Goal: Task Accomplishment & Management: Use online tool/utility

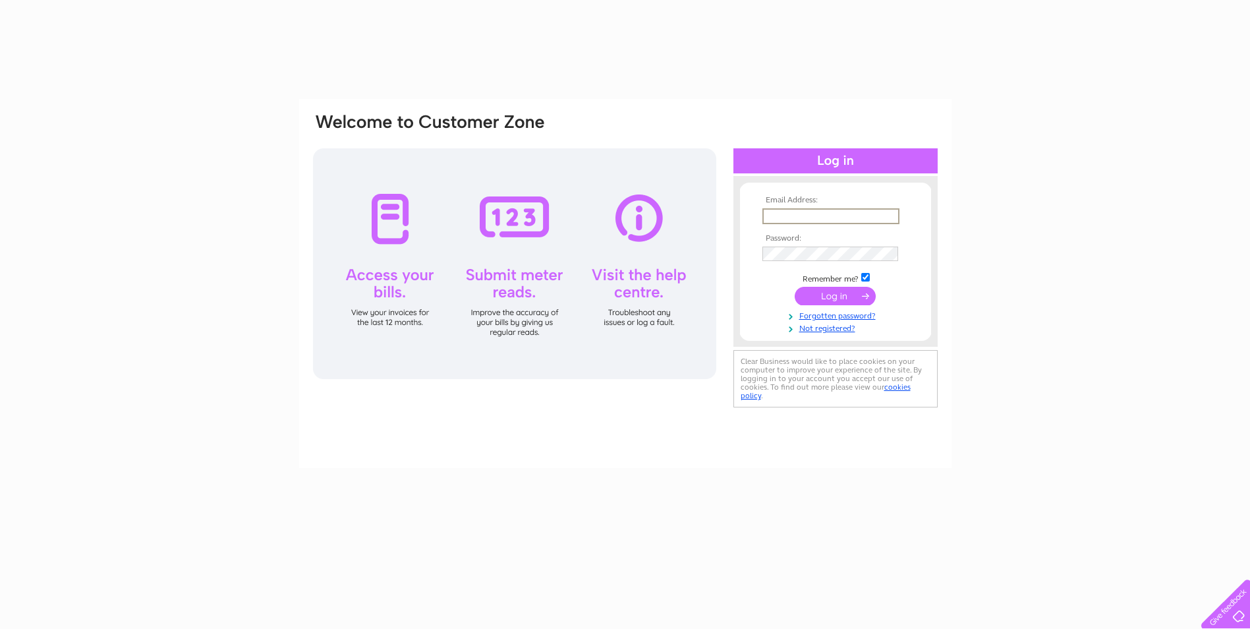
click at [834, 219] on input "text" at bounding box center [831, 216] width 137 height 16
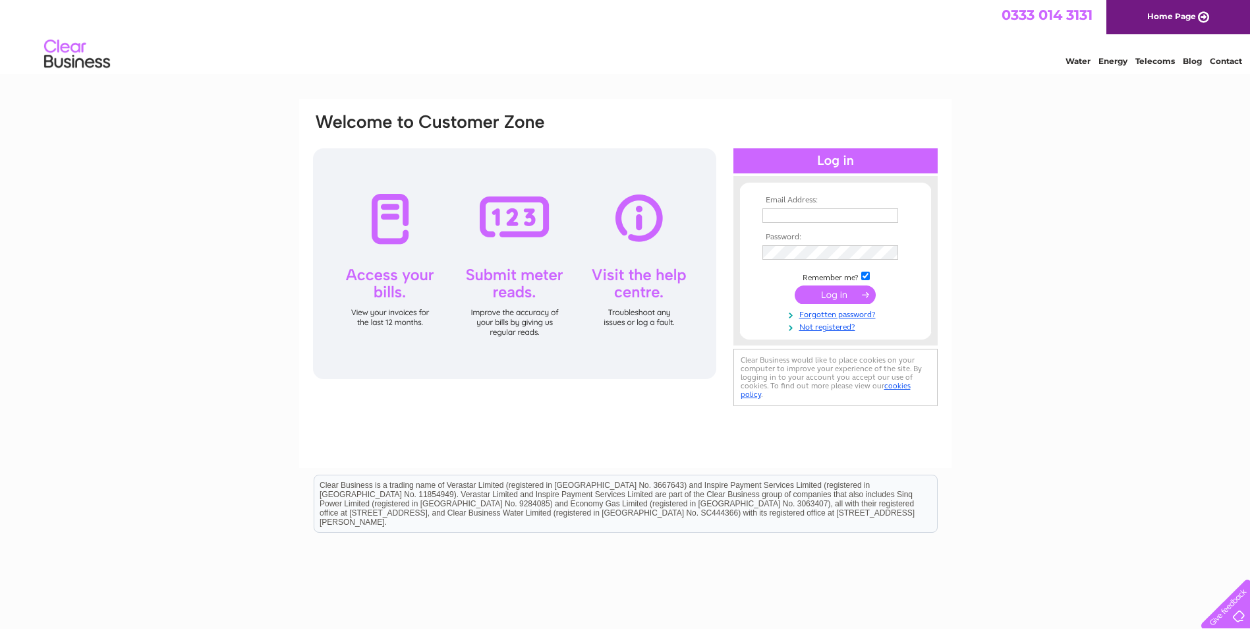
click at [1151, 60] on link "Telecoms" at bounding box center [1156, 61] width 40 height 10
click at [799, 210] on input "text" at bounding box center [831, 216] width 137 height 16
type input "john@mullaghmorebakery.com"
click at [795, 287] on input "submit" at bounding box center [835, 296] width 81 height 18
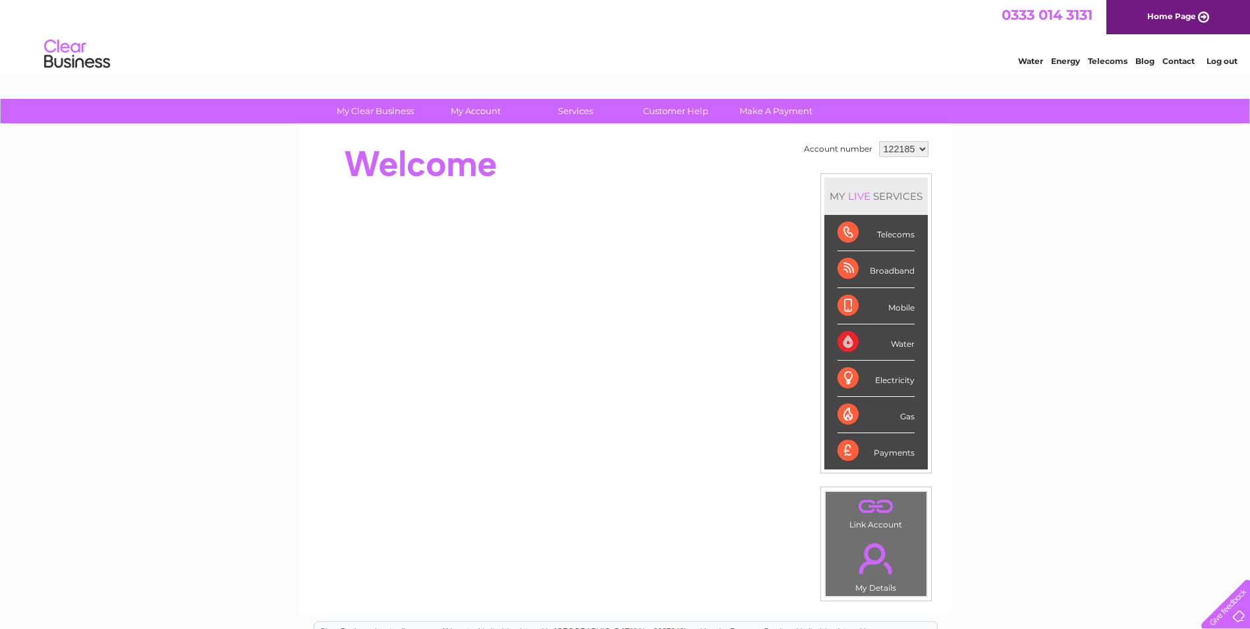
click at [920, 155] on select "122185" at bounding box center [903, 149] width 49 height 16
click at [918, 152] on select "122185" at bounding box center [903, 149] width 49 height 16
click at [888, 563] on link "." at bounding box center [876, 558] width 94 height 46
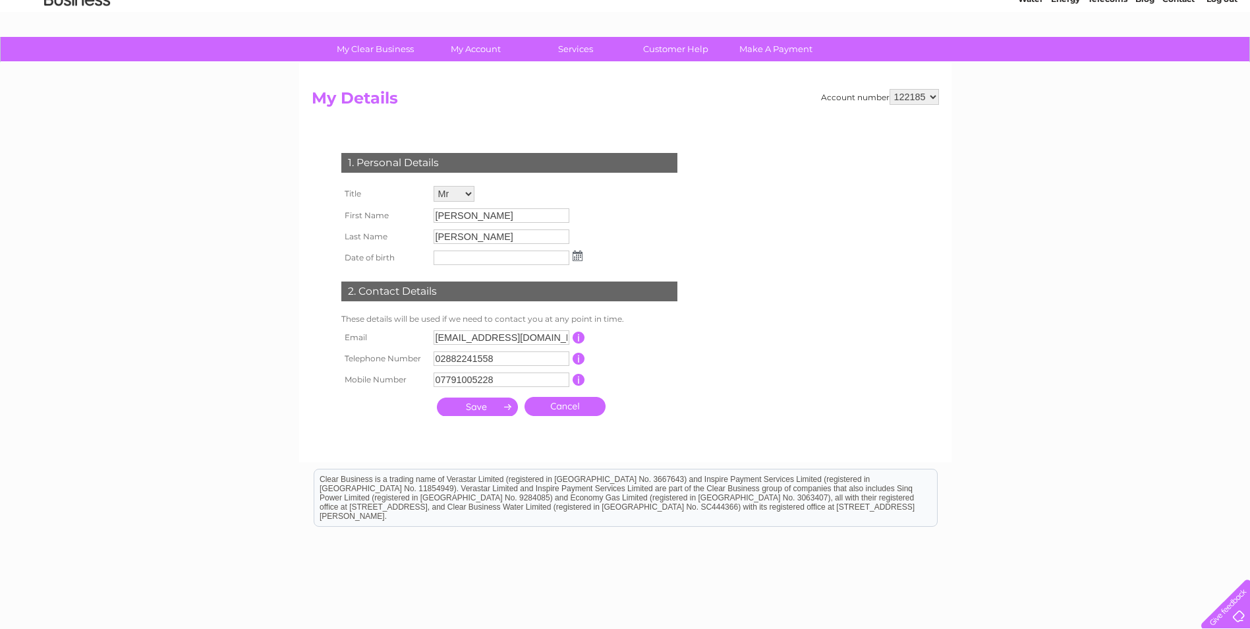
scroll to position [131, 0]
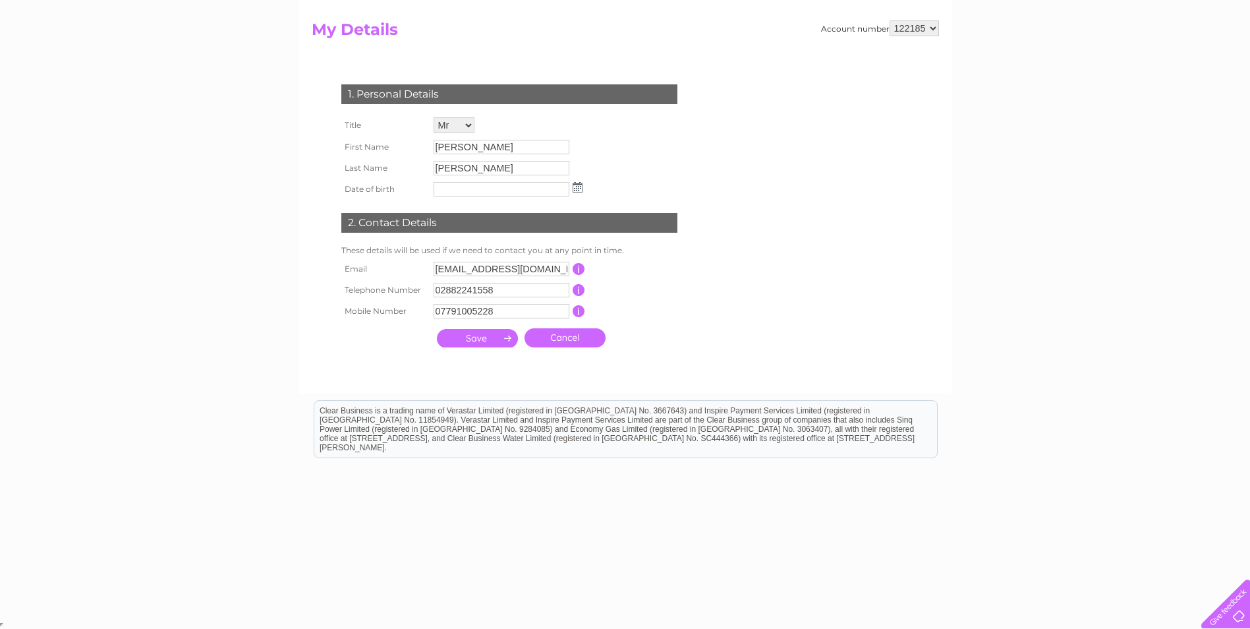
click at [566, 341] on link "Cancel" at bounding box center [565, 337] width 81 height 19
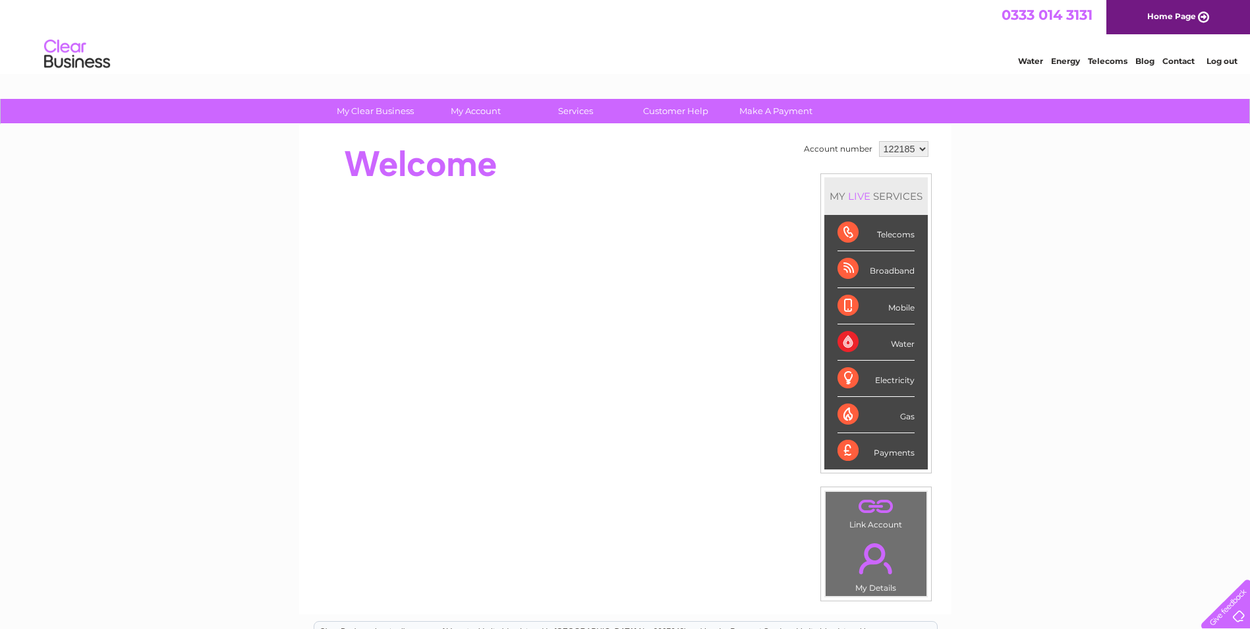
click at [893, 229] on div "Telecoms" at bounding box center [876, 233] width 77 height 36
click at [842, 230] on div "Telecoms" at bounding box center [876, 233] width 77 height 36
click at [842, 231] on div "Telecoms" at bounding box center [876, 233] width 77 height 36
click at [851, 272] on div "Broadband" at bounding box center [876, 269] width 77 height 36
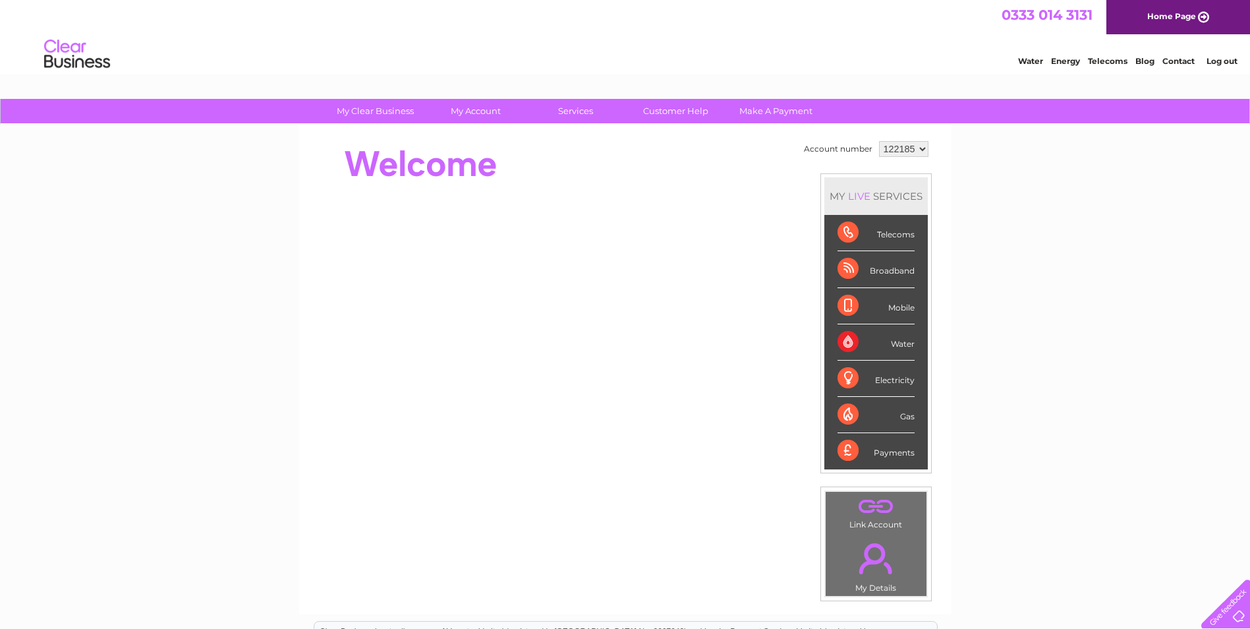
click at [848, 301] on div "Mobile" at bounding box center [876, 306] width 77 height 36
click at [852, 336] on div "Water" at bounding box center [876, 342] width 77 height 36
click at [855, 382] on div "Electricity" at bounding box center [876, 379] width 77 height 36
click at [842, 421] on div "Gas" at bounding box center [876, 415] width 77 height 36
click at [841, 453] on div "Payments" at bounding box center [876, 451] width 77 height 36
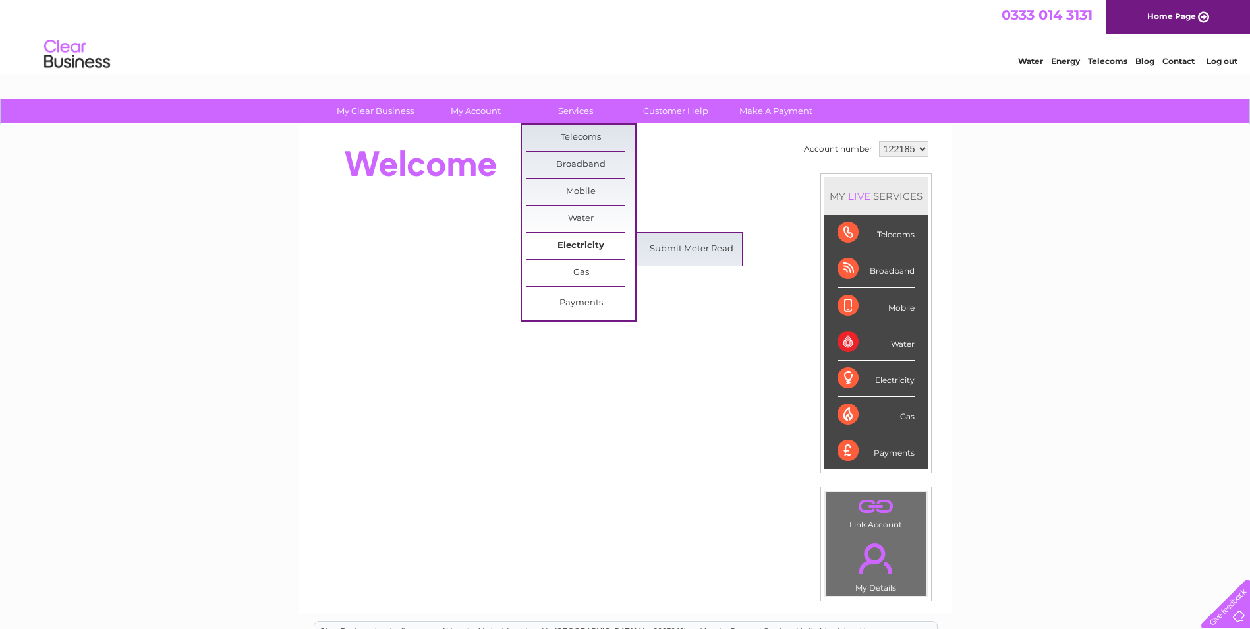
click at [588, 245] on link "Electricity" at bounding box center [581, 246] width 109 height 26
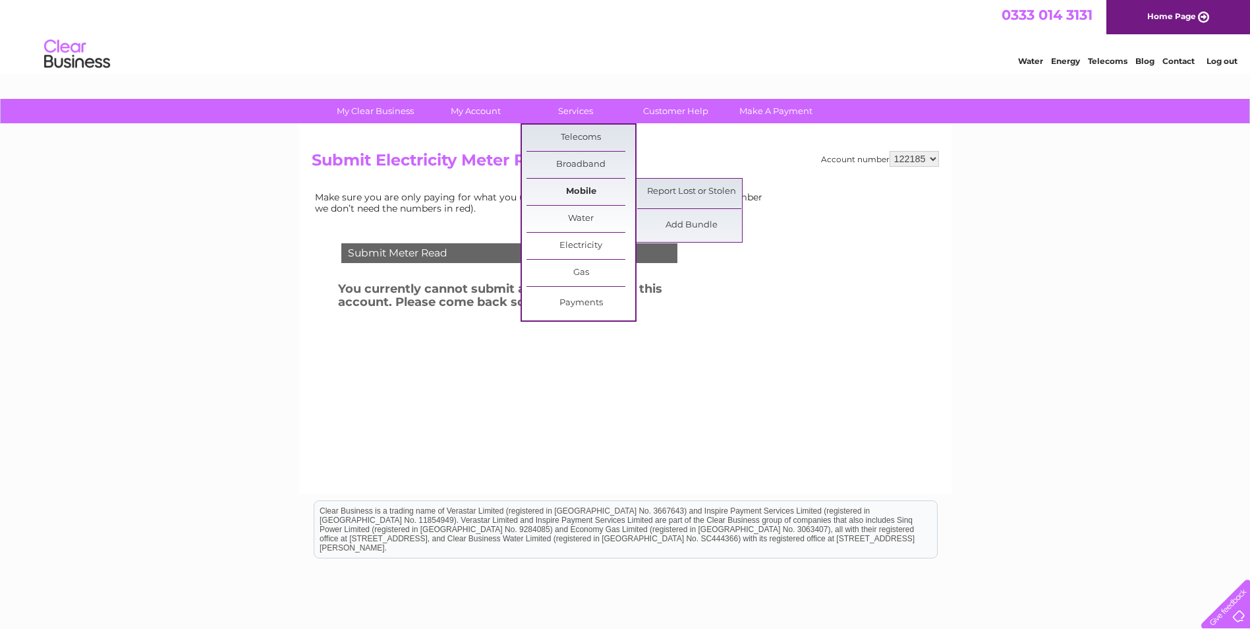
click at [584, 185] on link "Mobile" at bounding box center [581, 192] width 109 height 26
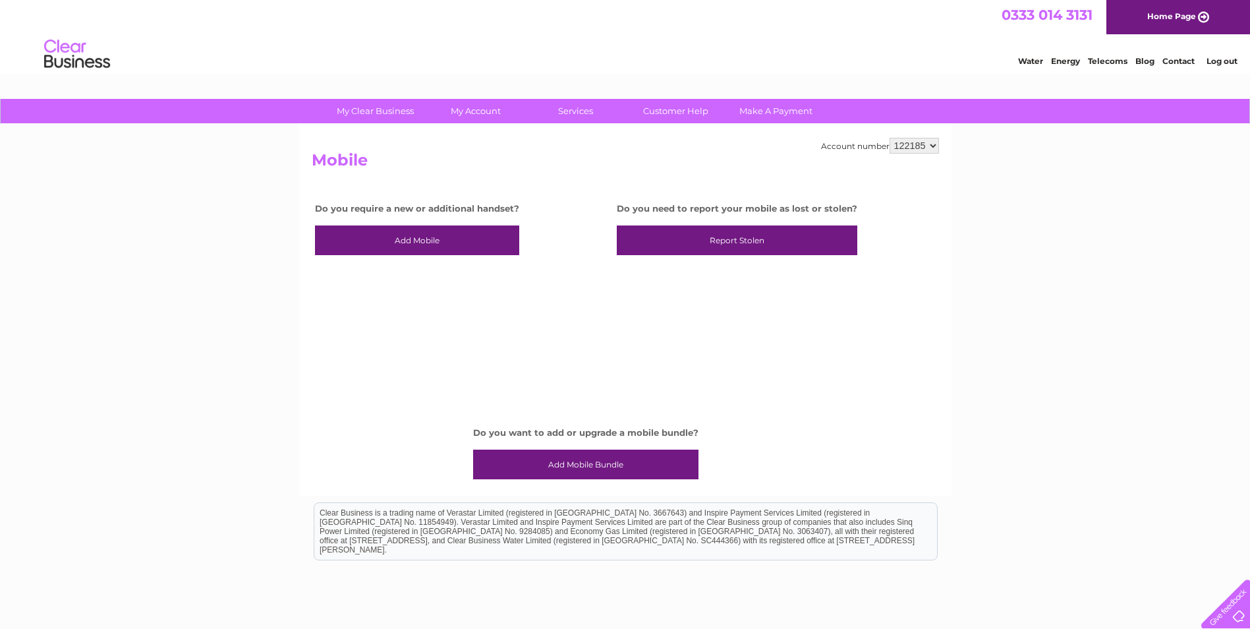
click at [433, 237] on link "Add Mobile" at bounding box center [417, 240] width 204 height 30
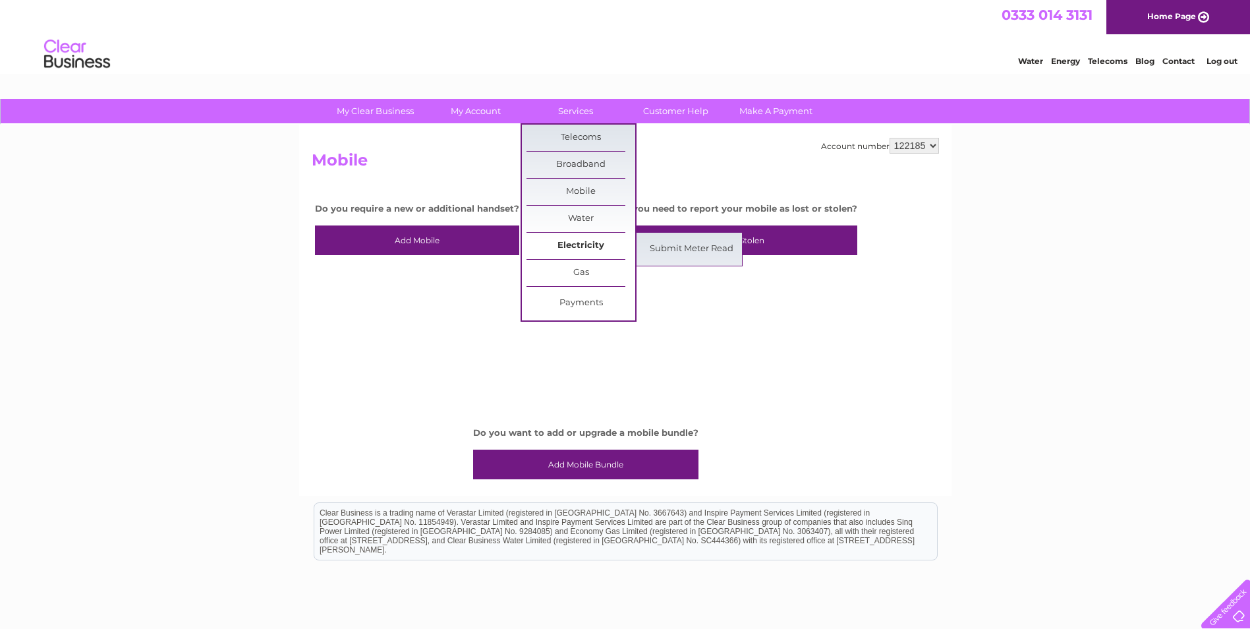
click at [577, 249] on link "Electricity" at bounding box center [581, 246] width 109 height 26
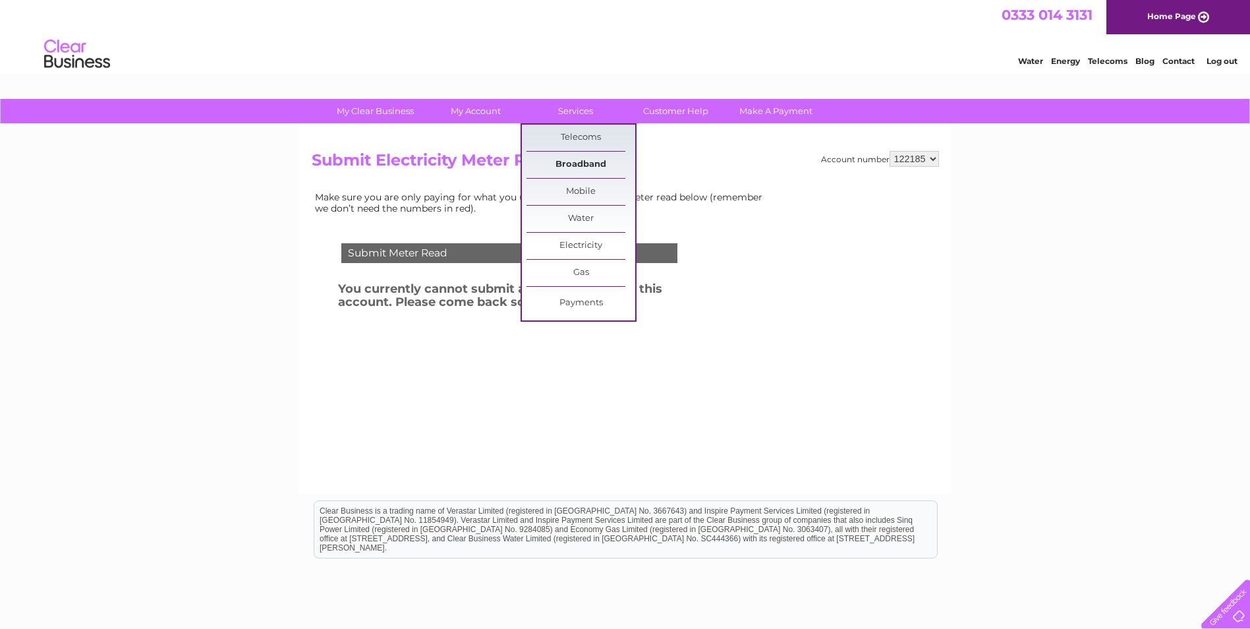
click at [583, 159] on link "Broadband" at bounding box center [581, 165] width 109 height 26
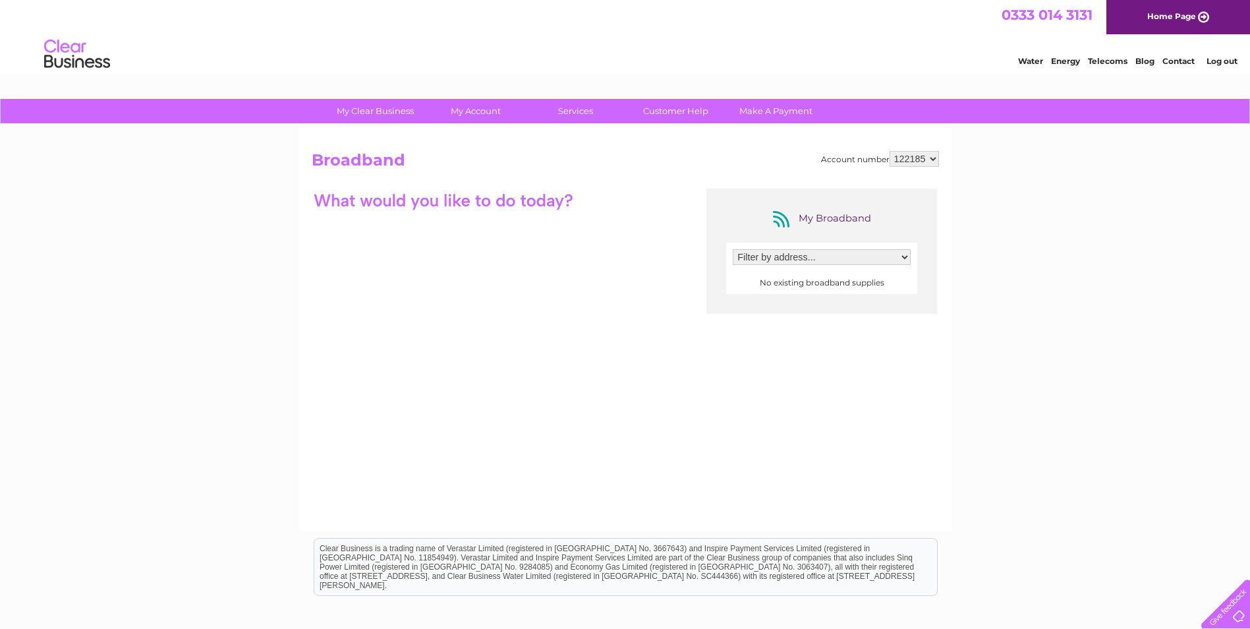
click at [799, 252] on select "Filter by address..." at bounding box center [822, 257] width 178 height 16
click at [804, 259] on select "Filter by address..." at bounding box center [822, 257] width 178 height 16
click at [803, 259] on select "Filter by address..." at bounding box center [822, 257] width 178 height 16
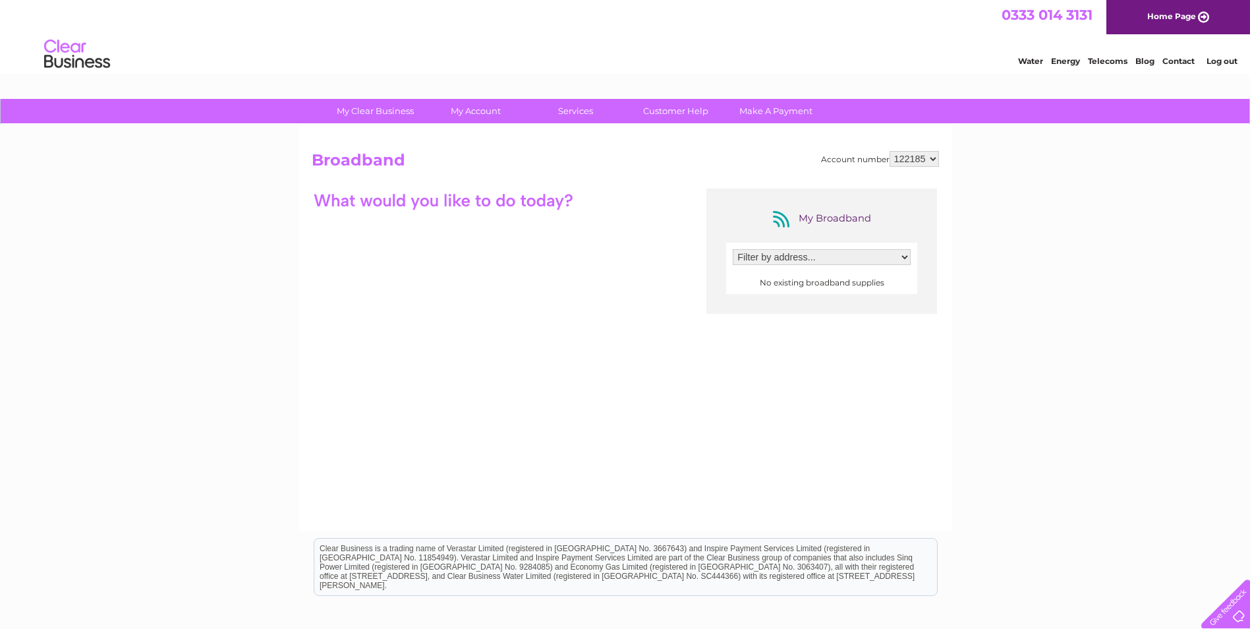
click at [803, 257] on select "Filter by address..." at bounding box center [822, 257] width 178 height 16
drag, startPoint x: 802, startPoint y: 258, endPoint x: 831, endPoint y: 296, distance: 47.1
click at [802, 258] on select "Filter by address..." at bounding box center [822, 257] width 178 height 16
click at [733, 249] on select "Filter by address..." at bounding box center [822, 257] width 178 height 16
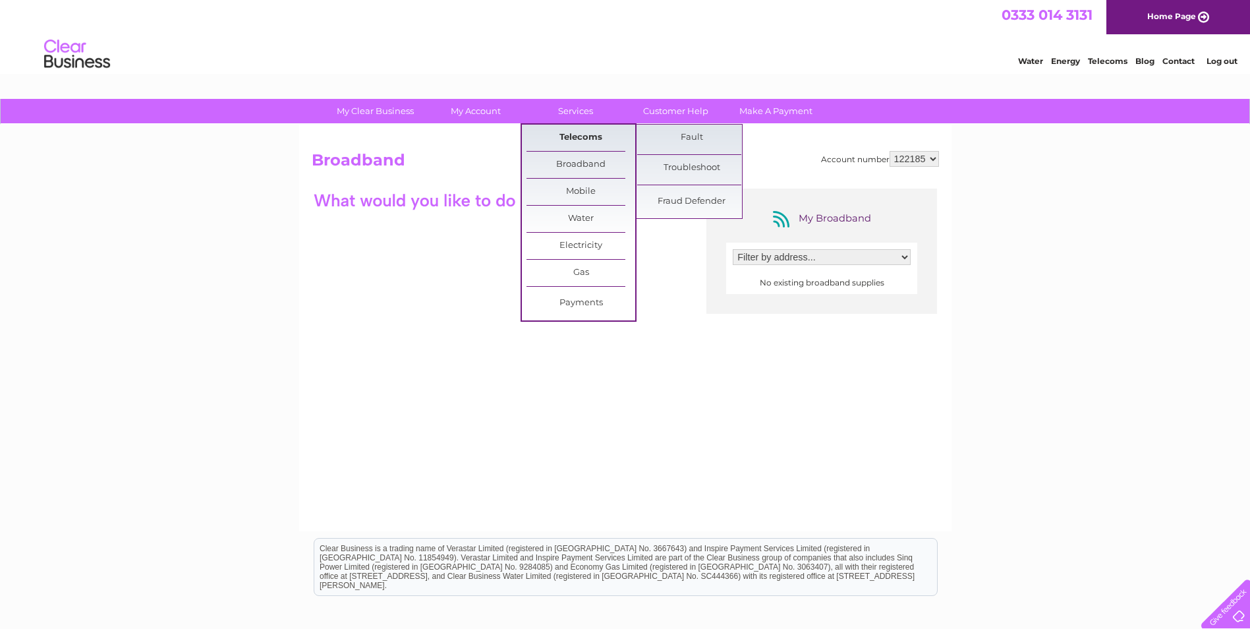
click at [577, 139] on link "Telecoms" at bounding box center [581, 138] width 109 height 26
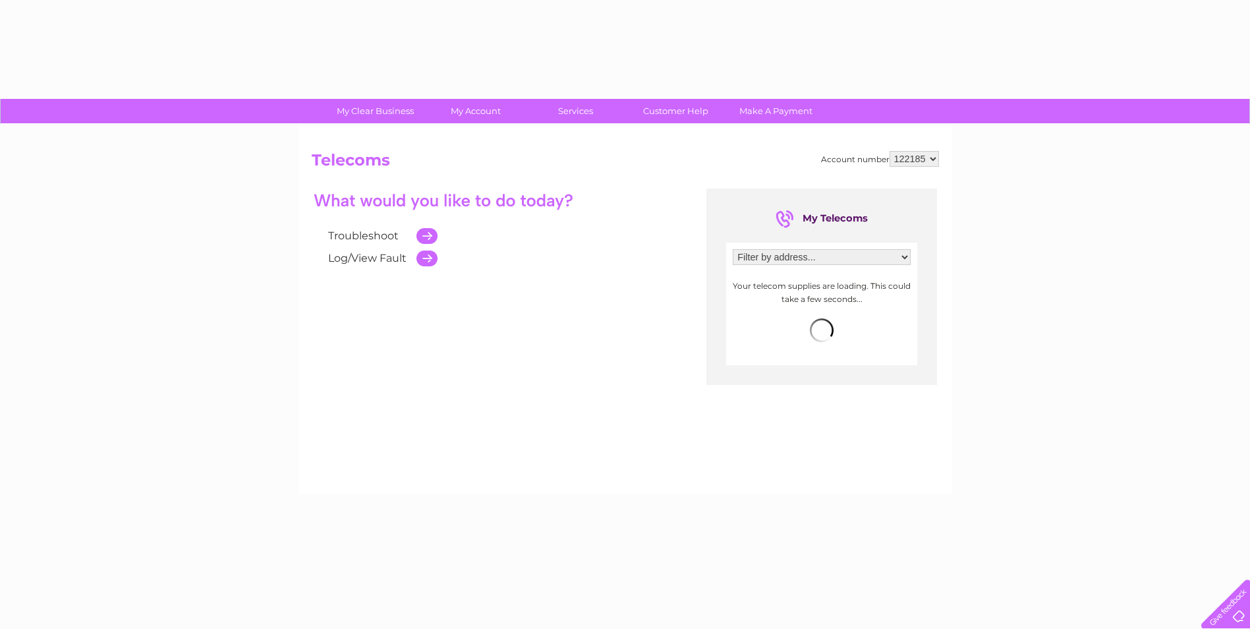
click at [776, 255] on select "Filter by address... Mullaghmore Bakery Ltd, [STREET_ADDRESS]" at bounding box center [822, 257] width 178 height 16
select select "743940"
click at [733, 249] on select "Filter by address... Mullaghmore Bakery Ltd, Unit 6 Gortrush Industrial Estate,…" at bounding box center [822, 257] width 178 height 16
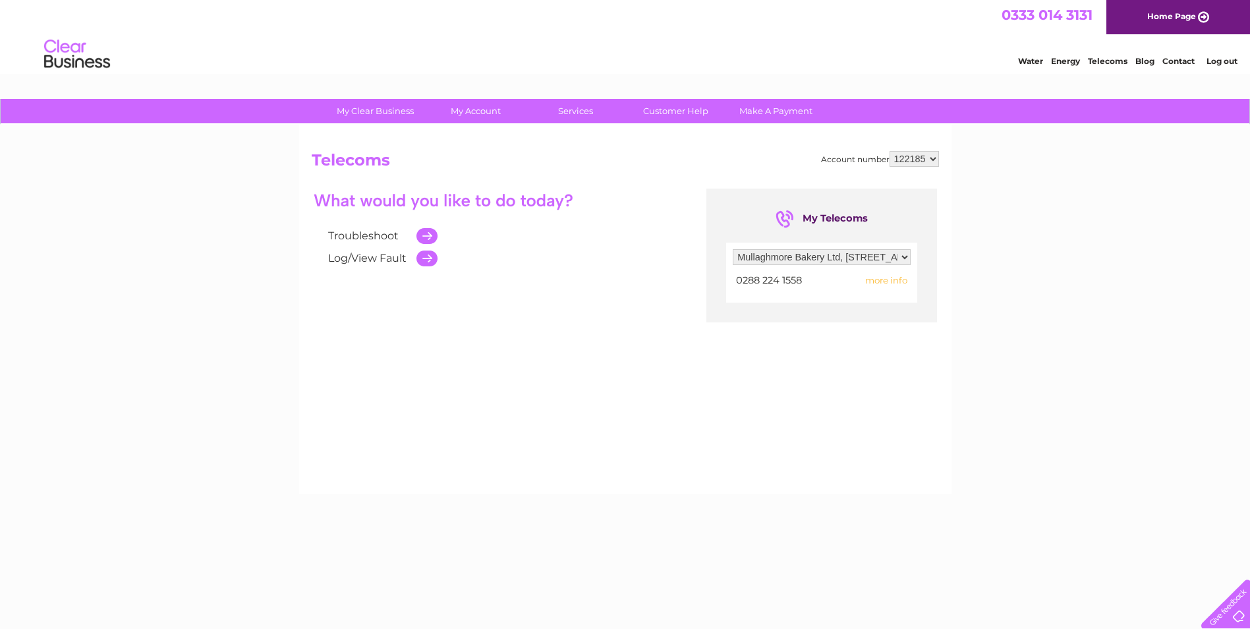
click at [896, 282] on span "more info" at bounding box center [886, 280] width 42 height 11
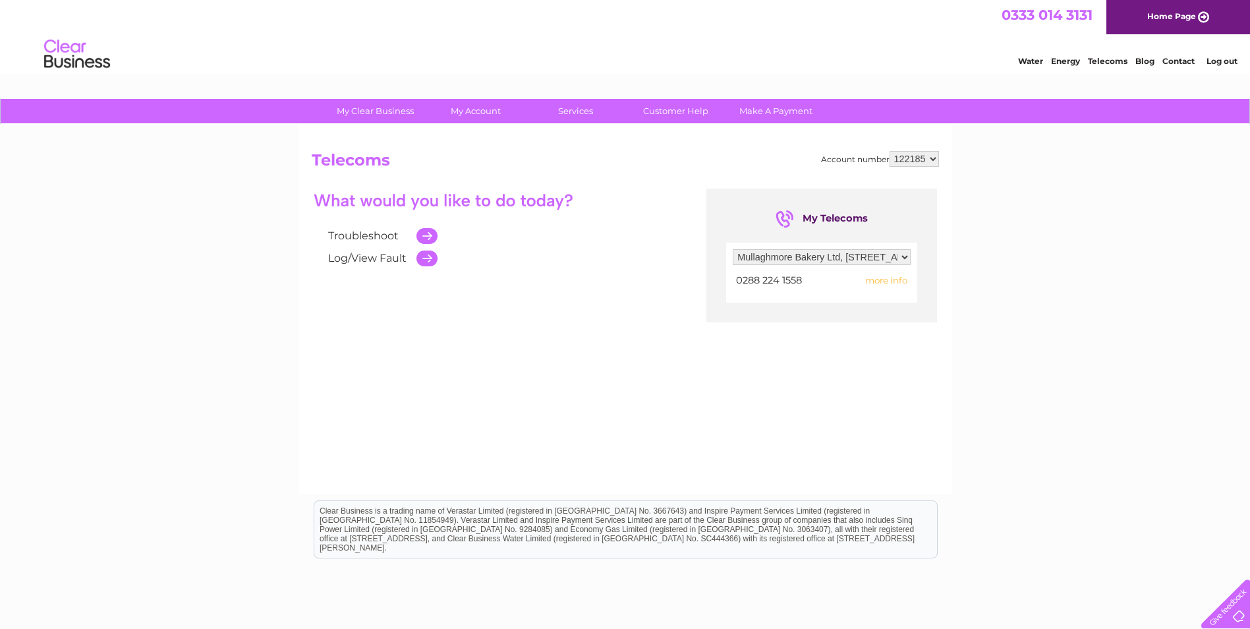
click at [881, 281] on span "more info" at bounding box center [886, 280] width 42 height 11
click at [777, 279] on span "0288 224 1558" at bounding box center [769, 280] width 66 height 12
click at [749, 275] on span "0288 224 1558" at bounding box center [769, 280] width 66 height 12
click at [885, 277] on span "more info" at bounding box center [886, 280] width 42 height 11
click at [908, 283] on td "more info" at bounding box center [876, 281] width 72 height 18
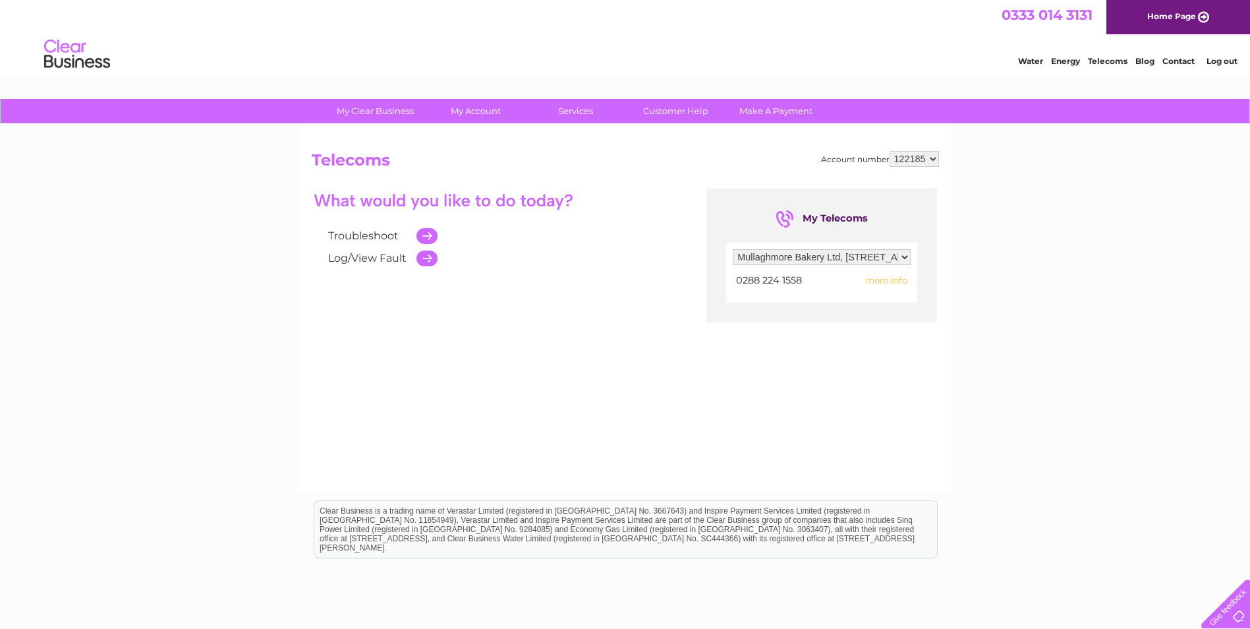
click at [908, 283] on td "more info" at bounding box center [876, 281] width 72 height 18
click at [902, 256] on select "Filter by address... Mullaghmore Bakery Ltd, Unit 6 Gortrush Industrial Estate,…" at bounding box center [822, 257] width 178 height 16
click at [733, 249] on select "Filter by address... Mullaghmore Bakery Ltd, Unit 6 Gortrush Industrial Estate,…" at bounding box center [822, 257] width 178 height 16
click at [886, 258] on select "Filter by address... Mullaghmore Bakery Ltd, Unit 6 Gortrush Industrial Estate,…" at bounding box center [822, 257] width 178 height 16
select select "743940"
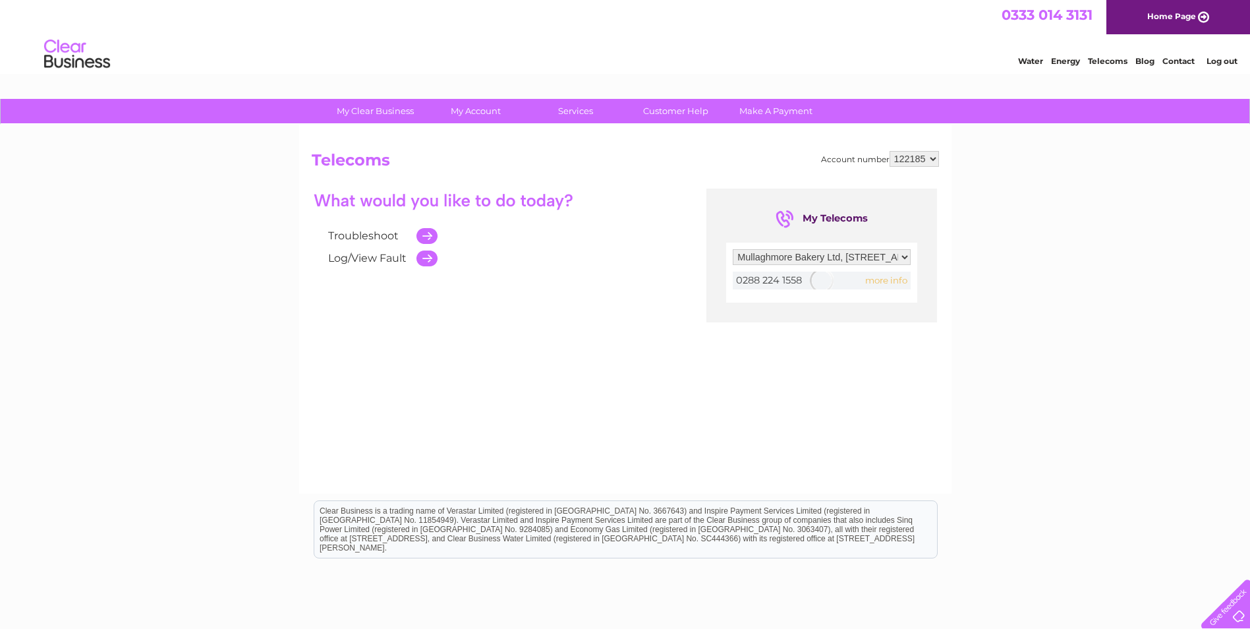
click at [733, 249] on select "Filter by address... Mullaghmore Bakery Ltd, Unit 6 Gortrush Industrial Estate,…" at bounding box center [822, 257] width 178 height 16
click at [426, 257] on td at bounding box center [424, 258] width 28 height 22
click at [378, 258] on link "Log/View Fault" at bounding box center [367, 258] width 78 height 13
